Goal: Obtain resource: Download file/media

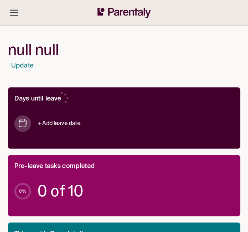
click at [70, 60] on div "null null Update" at bounding box center [124, 57] width 232 height 30
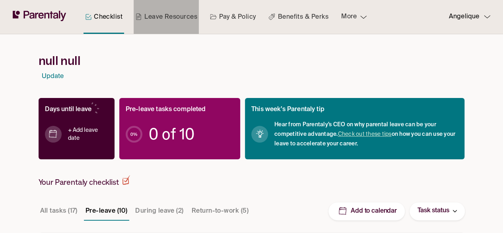
click at [155, 20] on link "Leave Resources" at bounding box center [166, 17] width 65 height 34
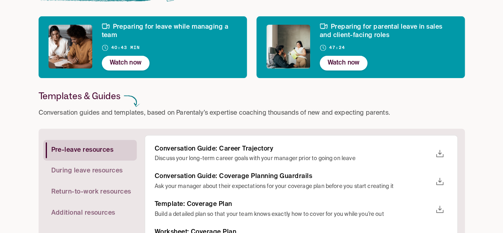
scroll to position [119, 0]
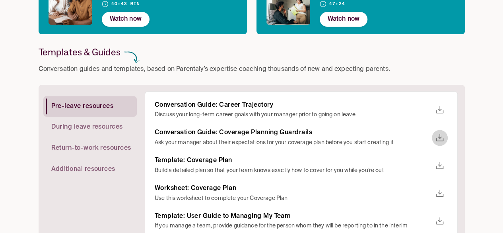
click at [436, 141] on icon "download" at bounding box center [440, 138] width 10 height 10
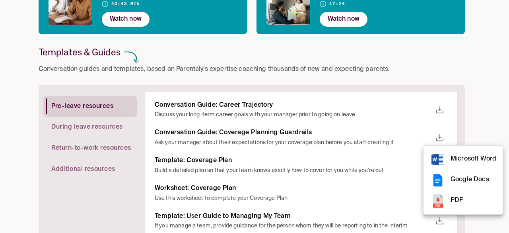
click at [394, 112] on div at bounding box center [254, 116] width 509 height 233
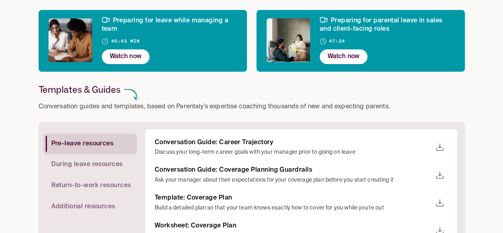
scroll to position [0, 0]
